Goal: Task Accomplishment & Management: Use online tool/utility

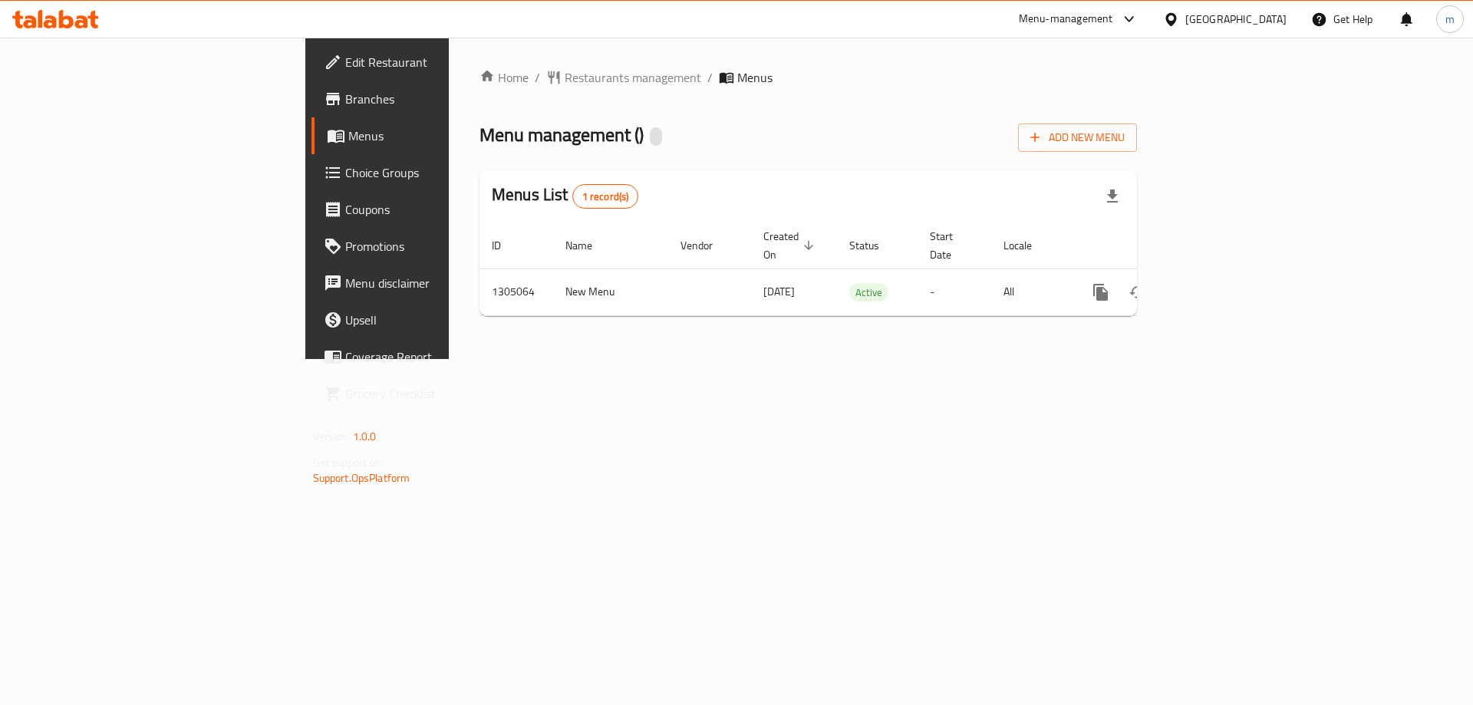
click at [345, 95] on span "Branches" at bounding box center [442, 99] width 194 height 18
click at [1124, 137] on span "Add New Menu" at bounding box center [1077, 137] width 94 height 19
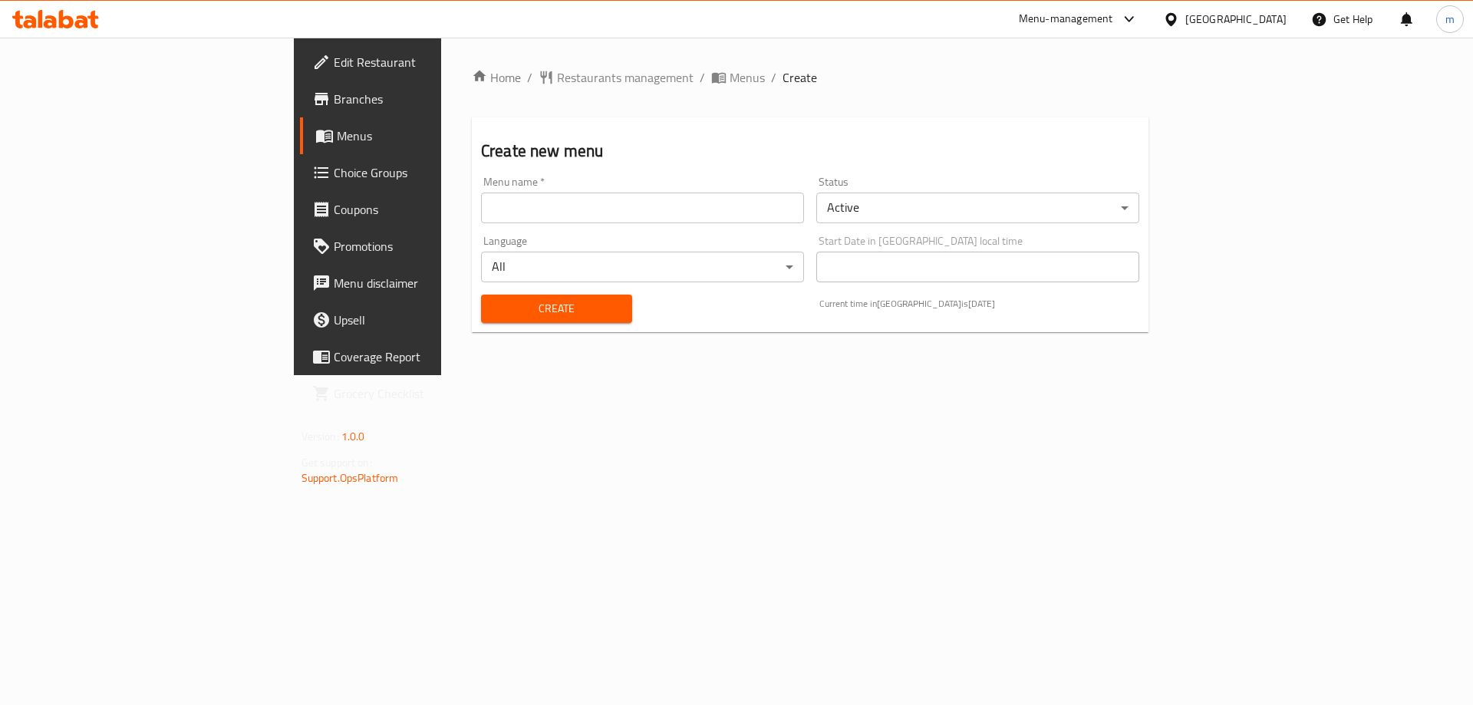
click at [669, 199] on input "text" at bounding box center [642, 208] width 323 height 31
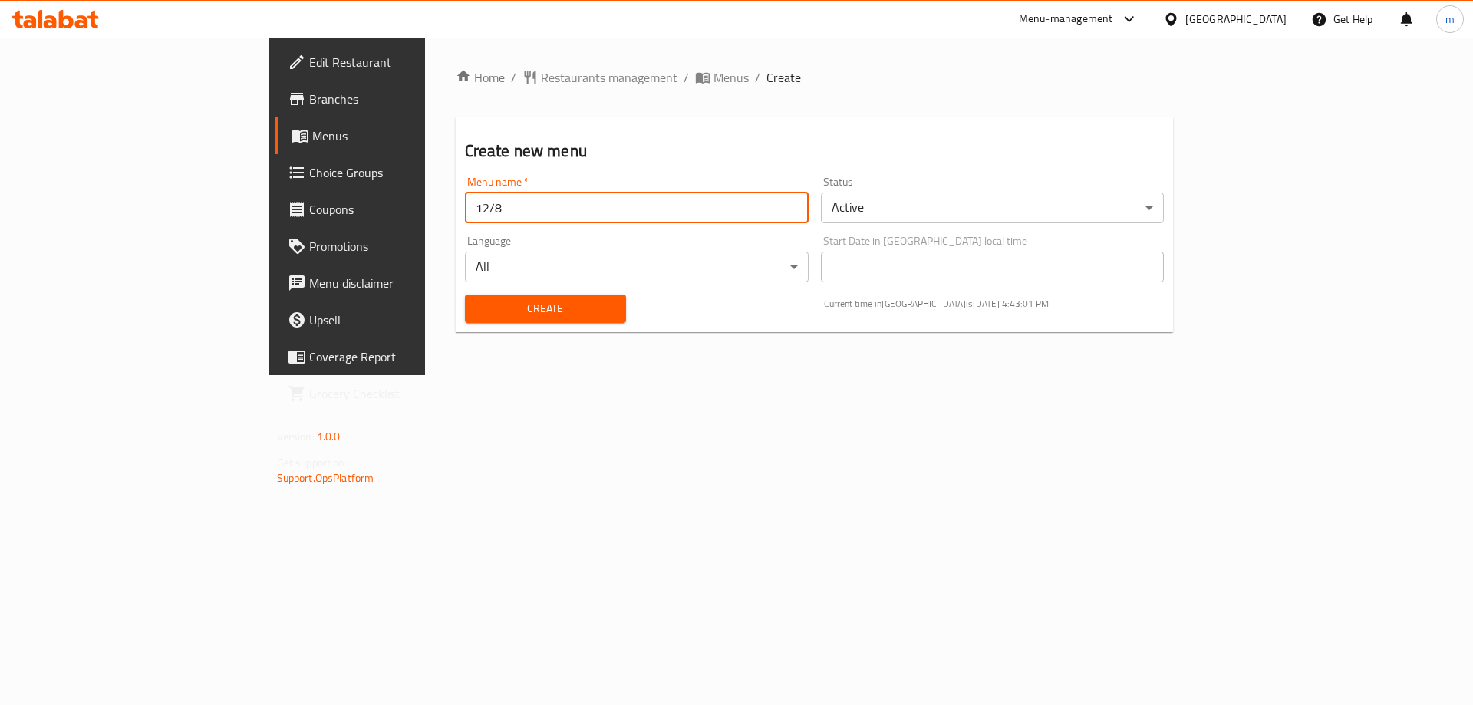
type input "12/8"
click at [465, 295] on button "Create" at bounding box center [545, 309] width 161 height 28
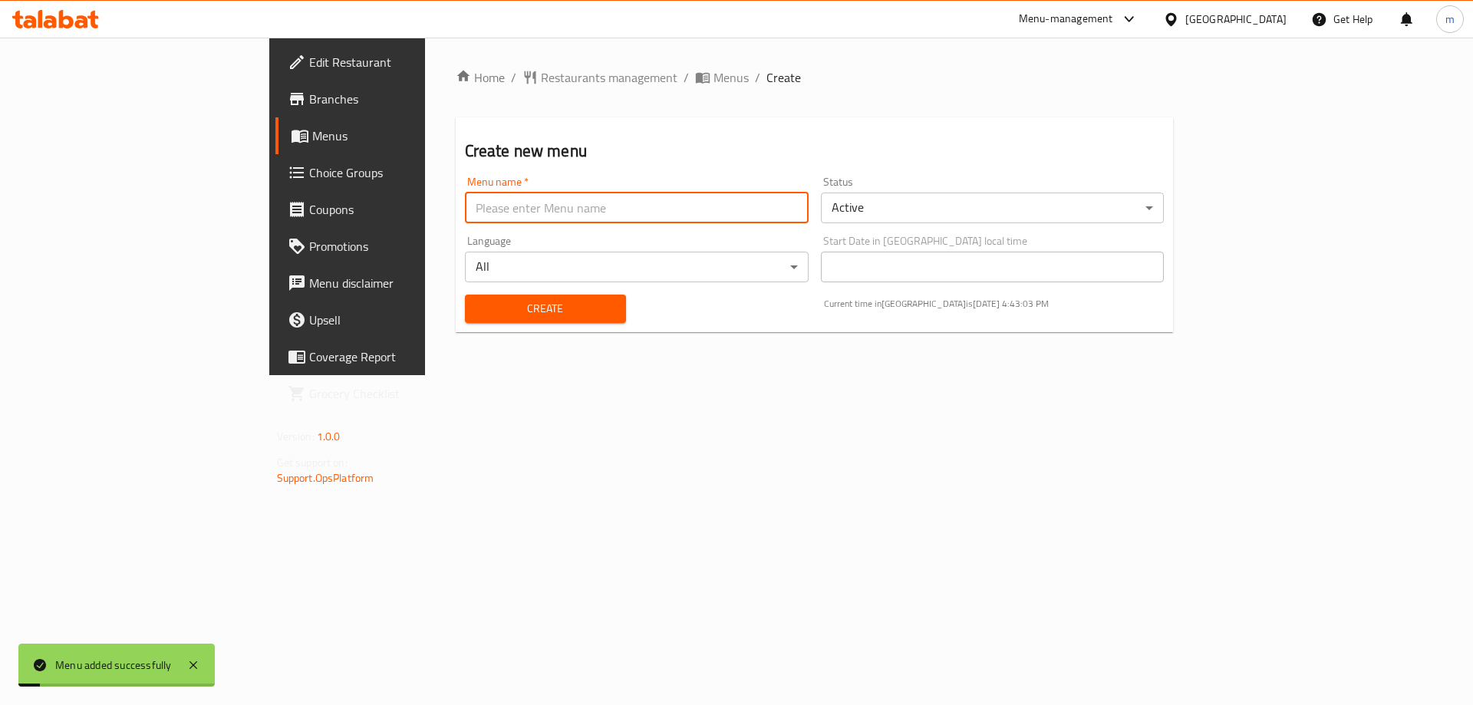
click at [312, 137] on span "Menus" at bounding box center [407, 136] width 191 height 18
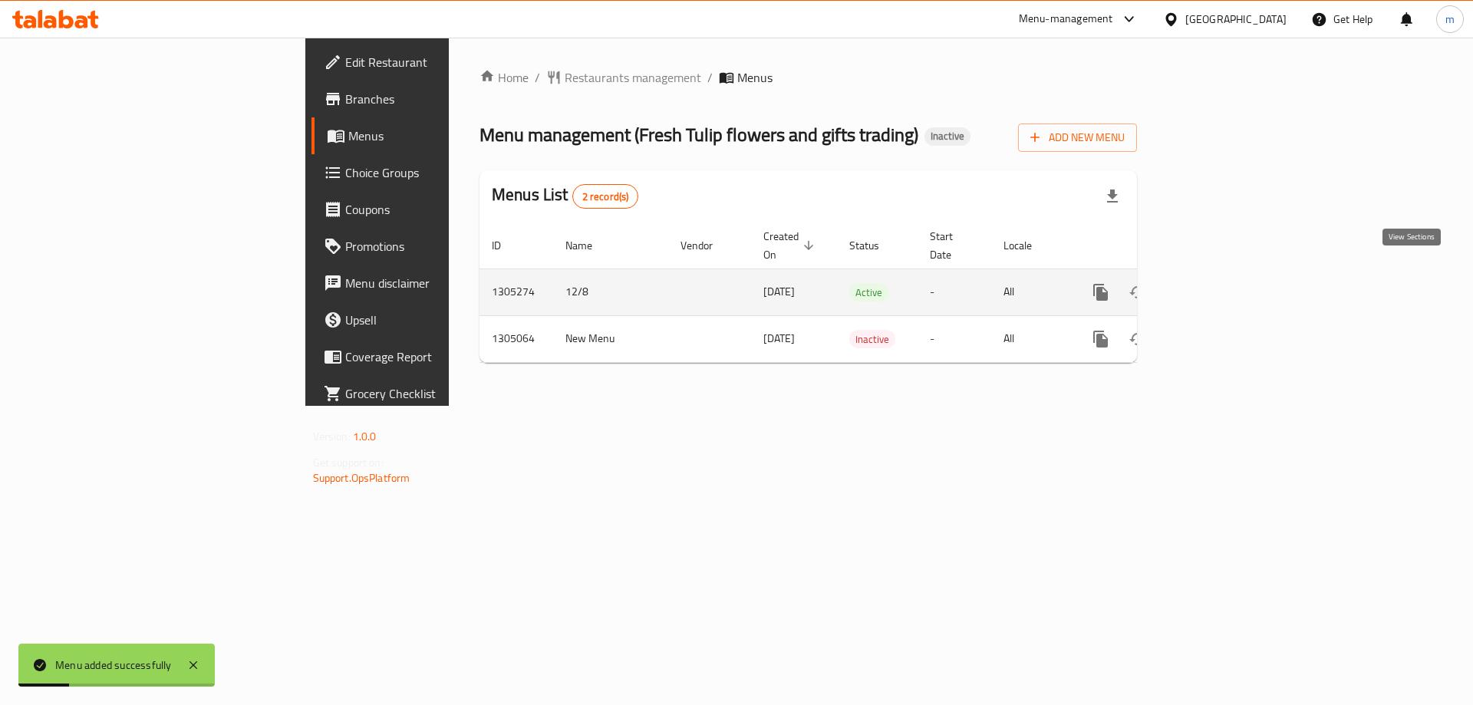
click at [1218, 285] on icon "enhanced table" at bounding box center [1211, 292] width 14 height 14
